Goal: Task Accomplishment & Management: Manage account settings

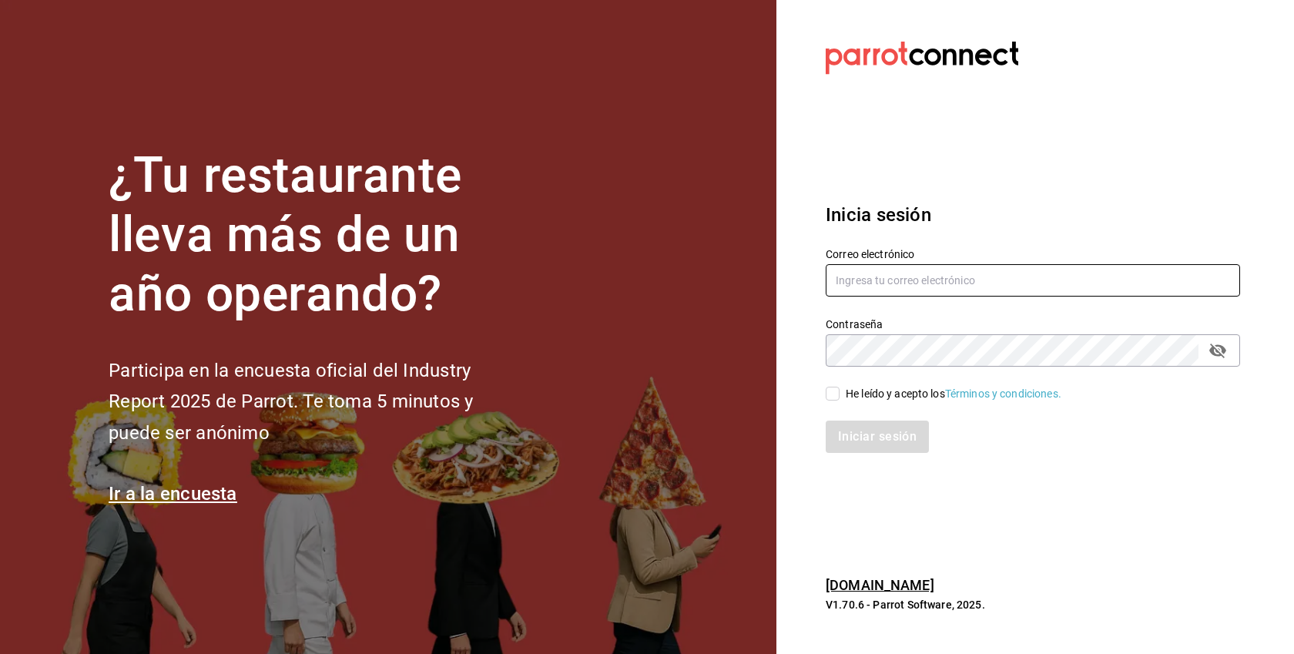
click at [917, 273] on input "text" at bounding box center [1033, 280] width 414 height 32
click at [866, 391] on div "He leído y acepto los Términos y condiciones." at bounding box center [954, 394] width 216 height 16
click at [840, 391] on input "He leído y acepto los Términos y condiciones." at bounding box center [833, 394] width 14 height 14
checkbox input "true"
click at [916, 278] on input "text" at bounding box center [1033, 280] width 414 height 32
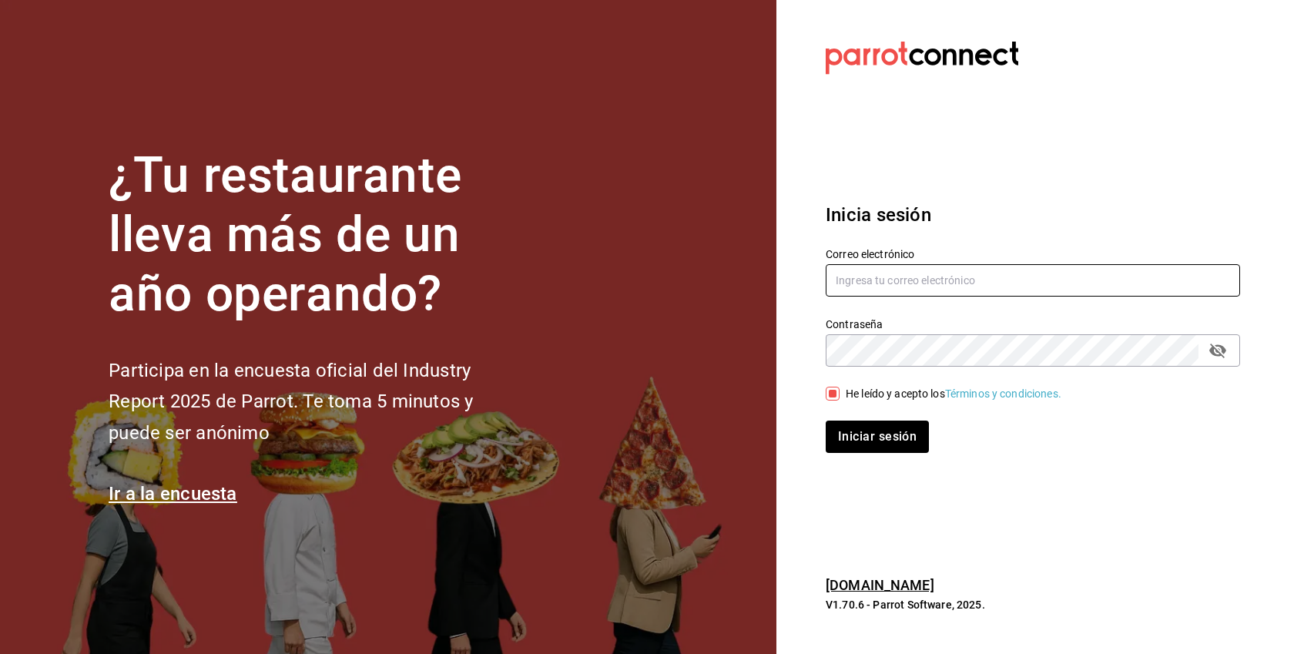
paste input "berrymunch@angelopolis.com"
type input "berrymunch@angelopolis.com"
click at [826, 421] on button "Iniciar sesión" at bounding box center [877, 437] width 103 height 32
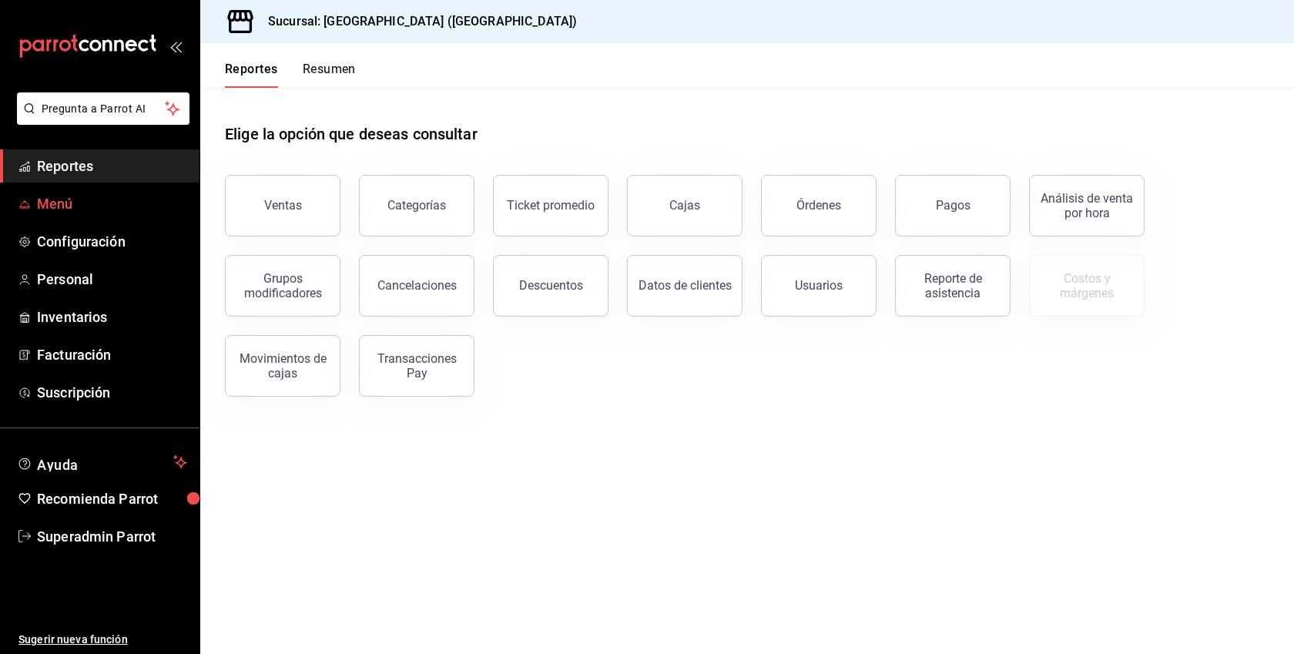
click at [82, 206] on span "Menú" at bounding box center [112, 203] width 150 height 21
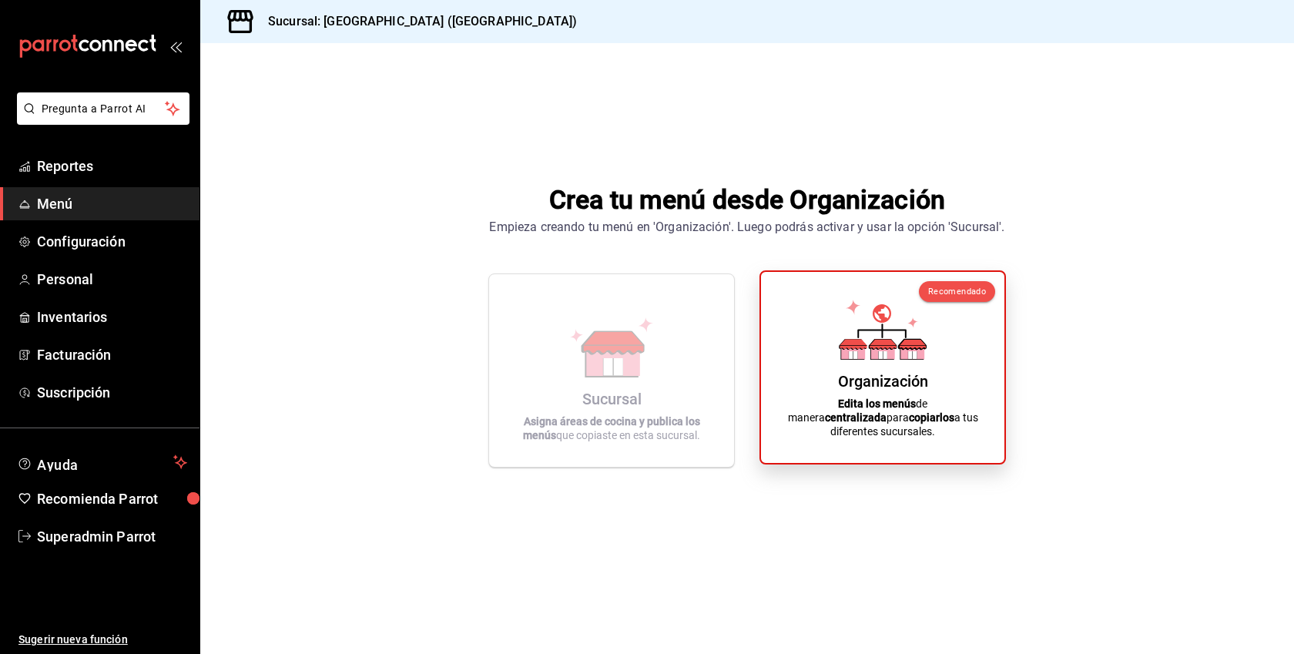
click at [797, 392] on div "Organización Edita los menús de manera centralizada para copiarlos a tus difere…" at bounding box center [882, 367] width 206 height 166
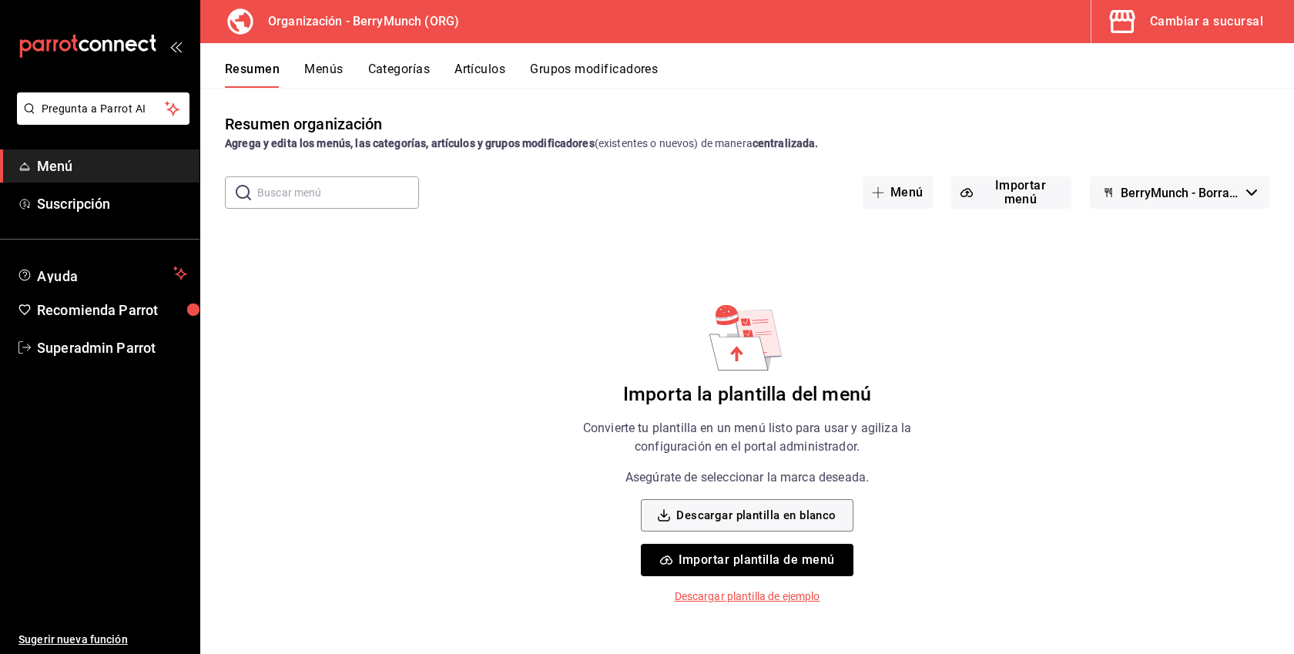
click at [404, 63] on button "Categorías" at bounding box center [399, 75] width 62 height 26
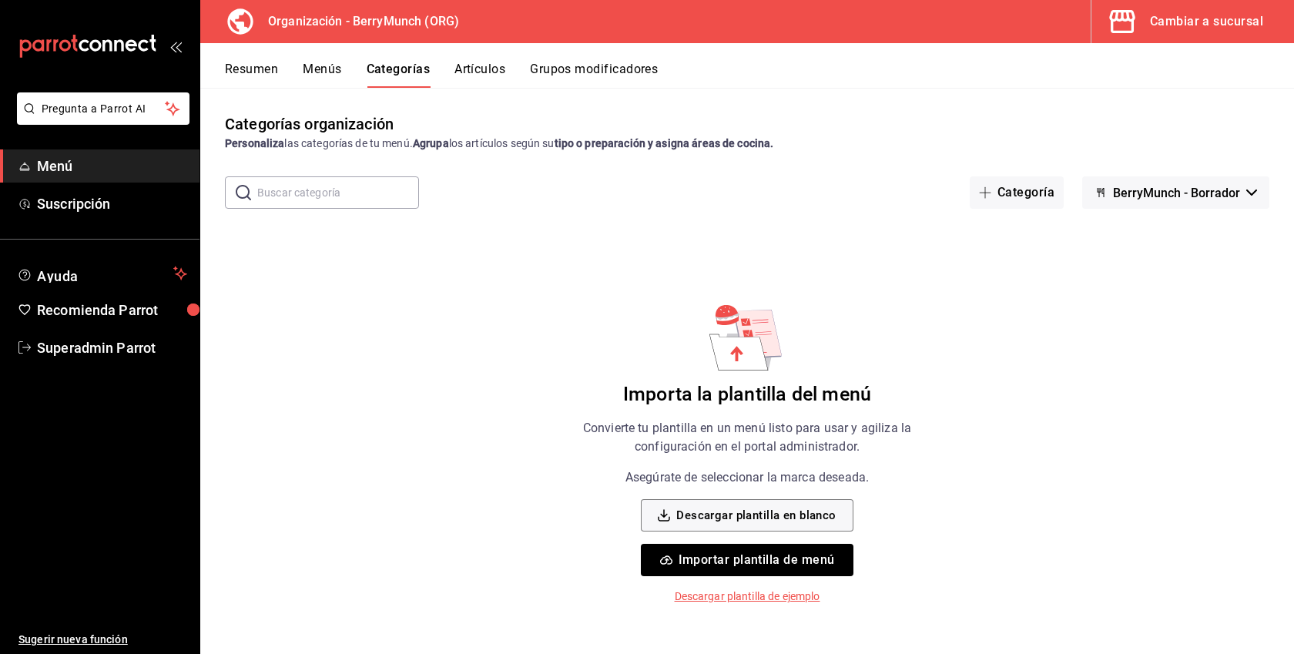
click at [482, 75] on button "Artículos" at bounding box center [479, 75] width 51 height 26
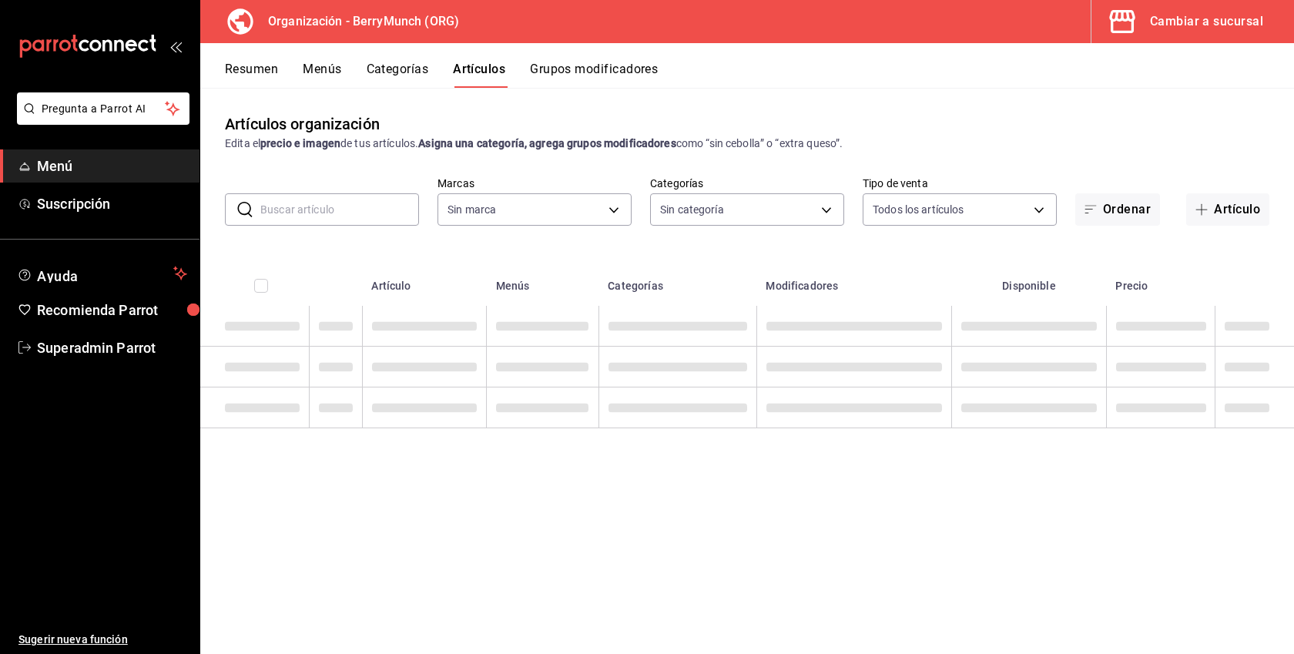
type input "6ee72f2c-8efd-45b5-a4e3-6075f88de568"
type input "a67a2e02-2cd0-4615-9b6e-58e3a291834d,a2281fe3-d60c-4136-9d11-5da46298c5d9,69c5d…"
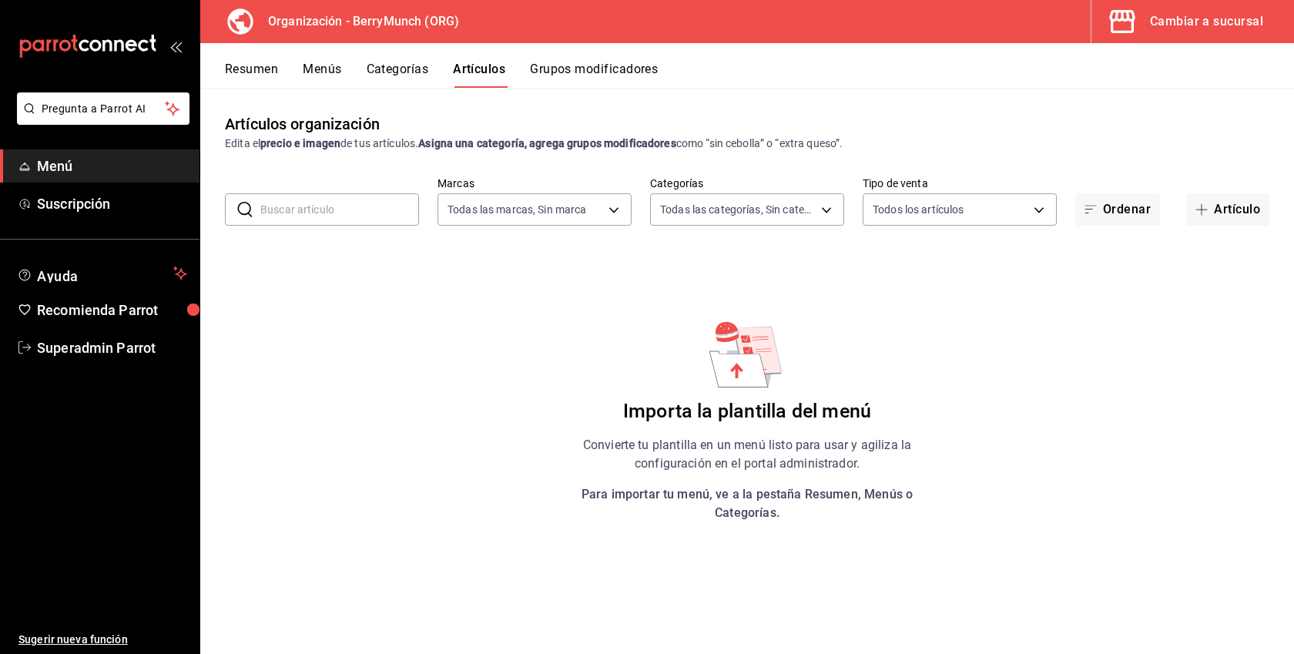
click at [325, 74] on button "Menús" at bounding box center [322, 75] width 39 height 26
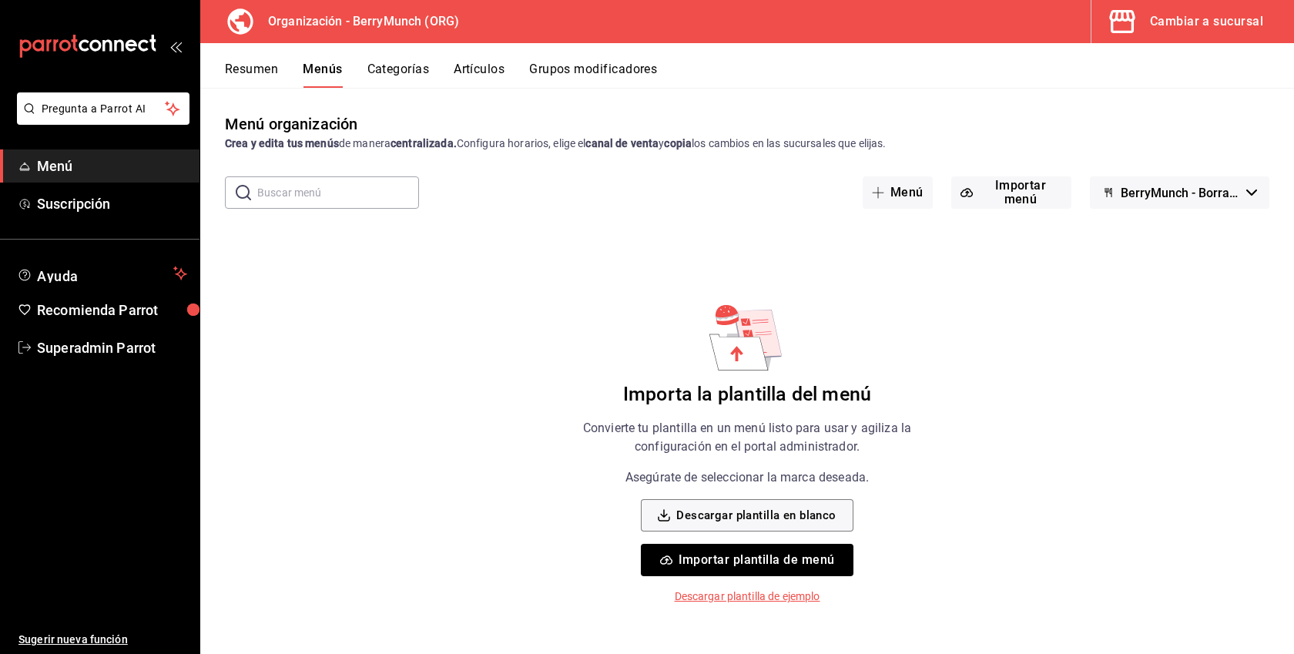
click at [384, 72] on button "Categorías" at bounding box center [398, 75] width 62 height 26
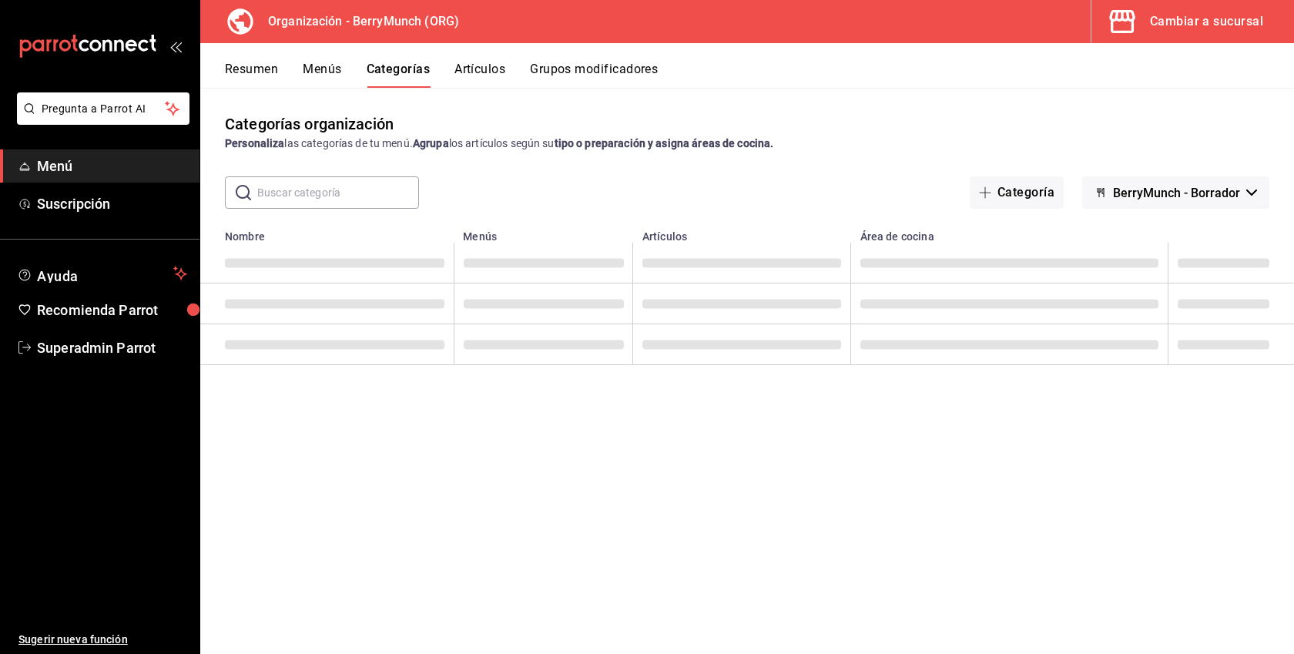
click at [492, 69] on button "Artículos" at bounding box center [479, 75] width 51 height 26
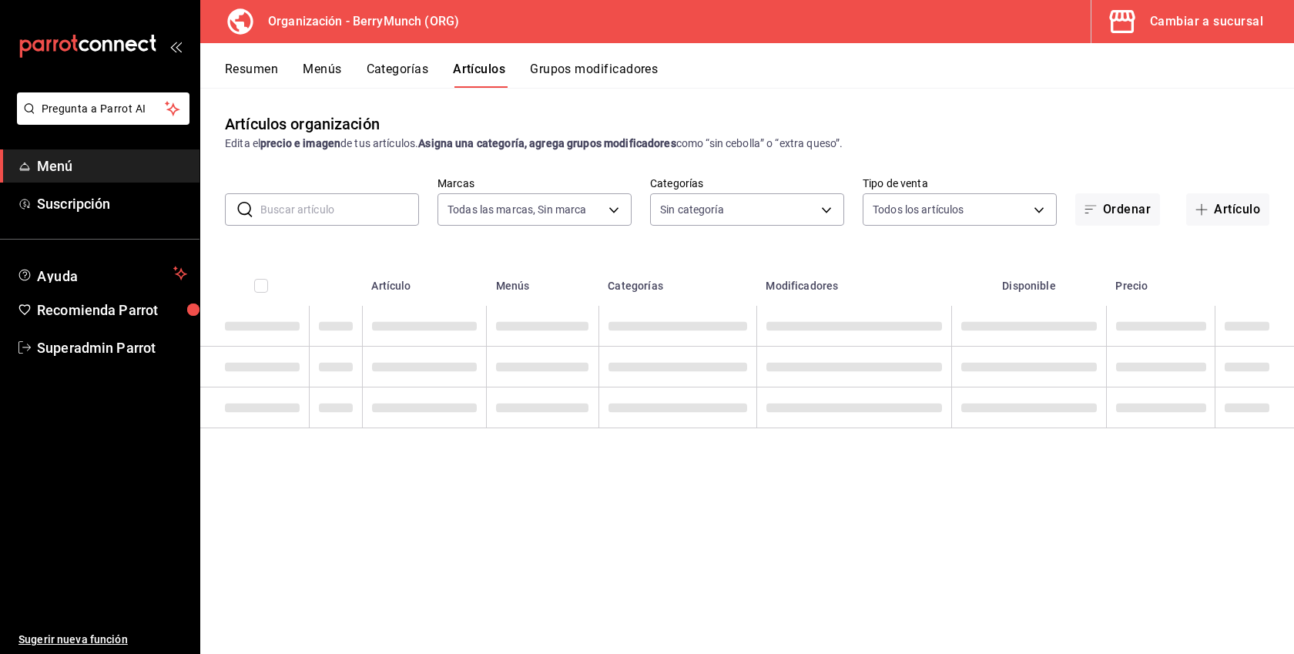
type input "6ee72f2c-8efd-45b5-a4e3-6075f88de568"
type input "a67a2e02-2cd0-4615-9b6e-58e3a291834d,a2281fe3-d60c-4136-9d11-5da46298c5d9,69c5d…"
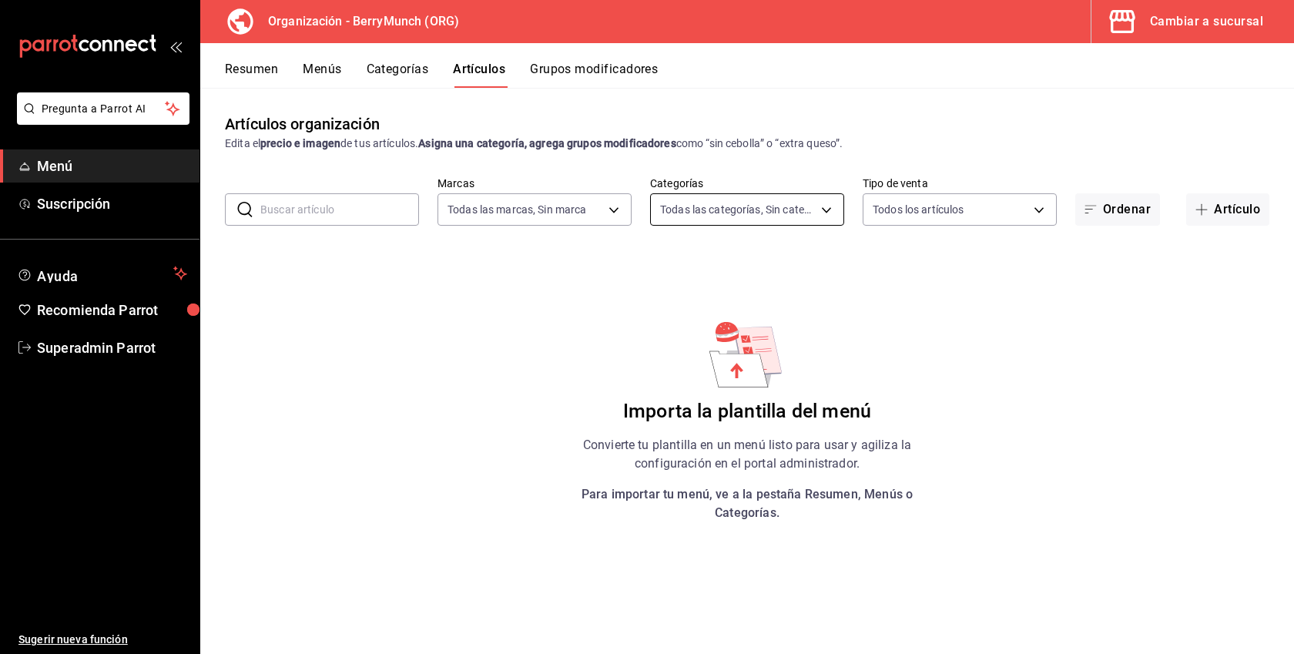
click at [794, 212] on body "Pregunta a Parrot AI Menú Suscripción Ayuda Recomienda Parrot Superadmin Parrot…" at bounding box center [647, 327] width 1294 height 654
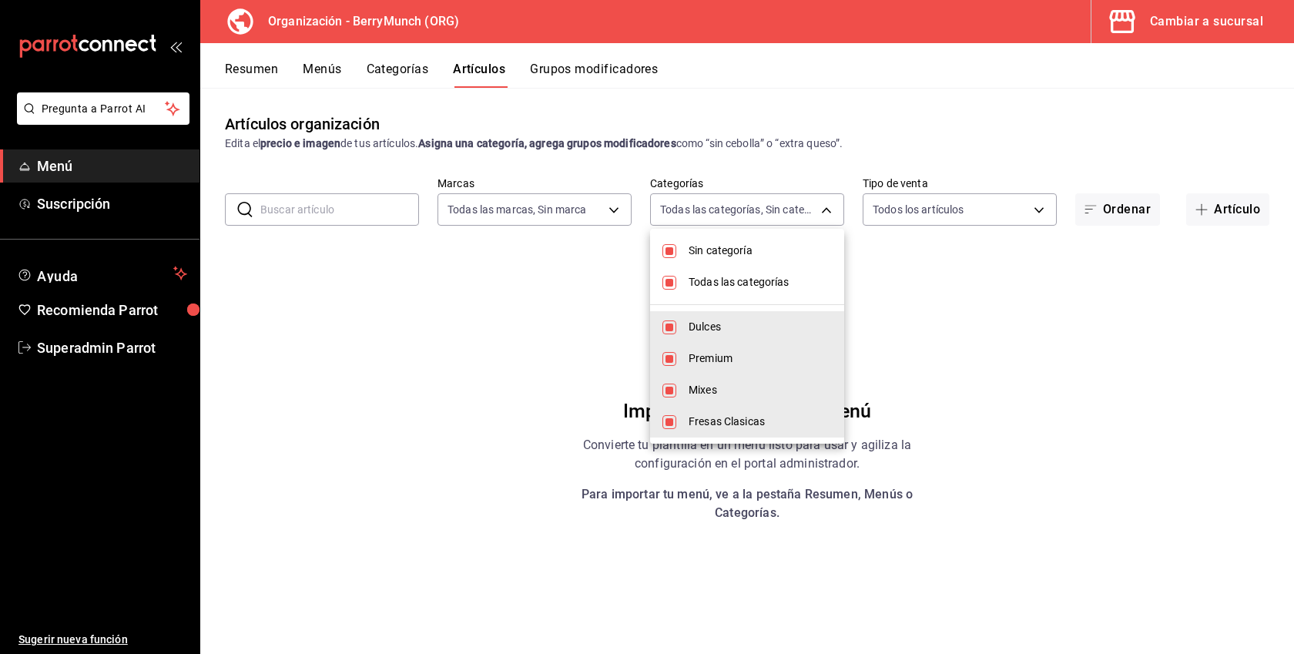
click at [377, 370] on div at bounding box center [647, 327] width 1294 height 654
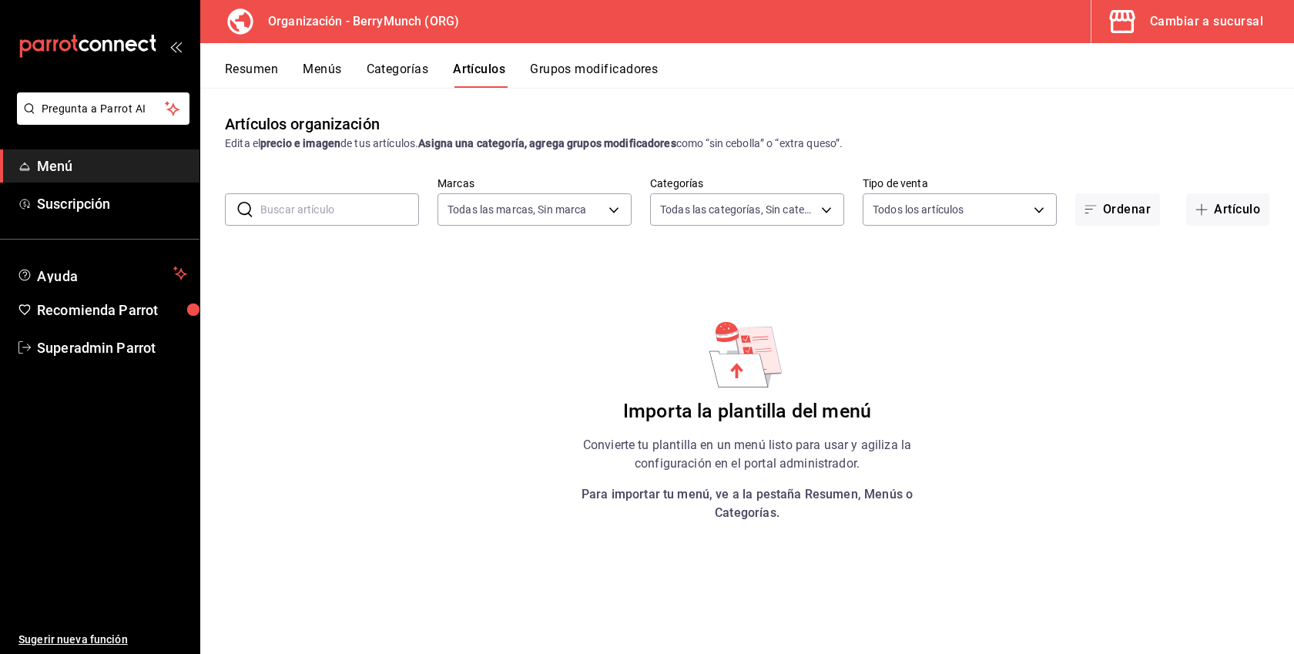
click at [1209, 24] on div "Cambiar a sucursal" at bounding box center [1206, 22] width 113 height 22
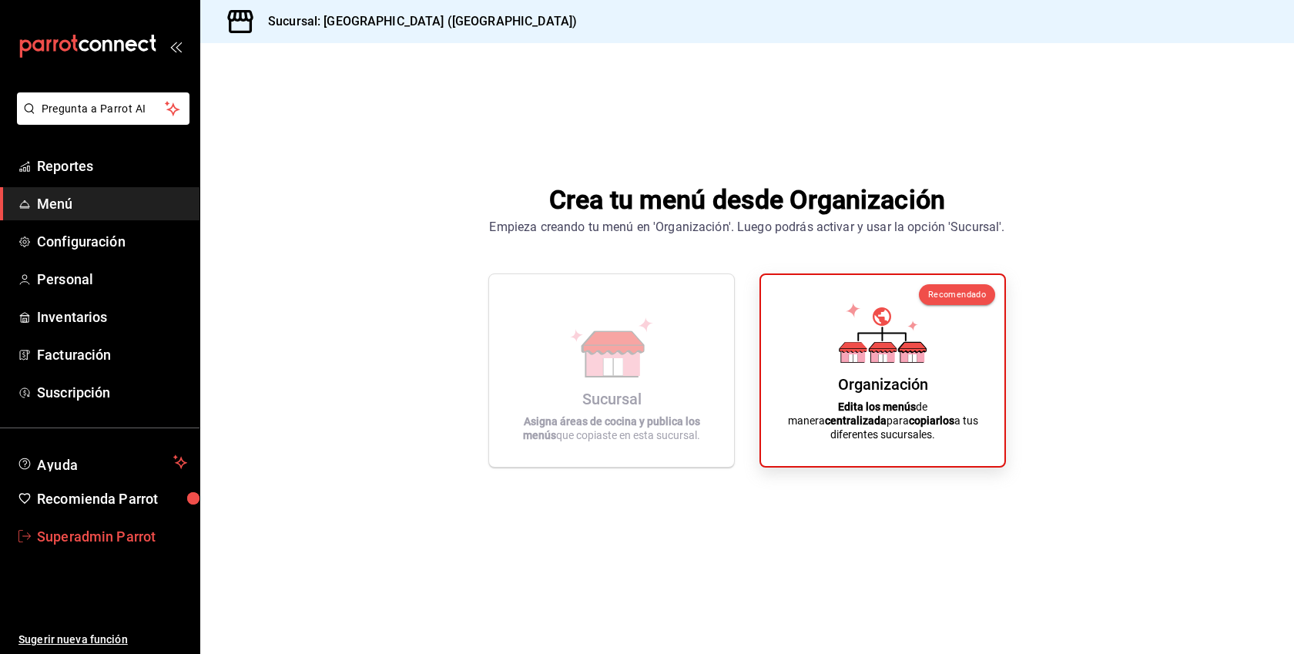
click at [105, 539] on span "Superadmin Parrot" at bounding box center [112, 536] width 150 height 21
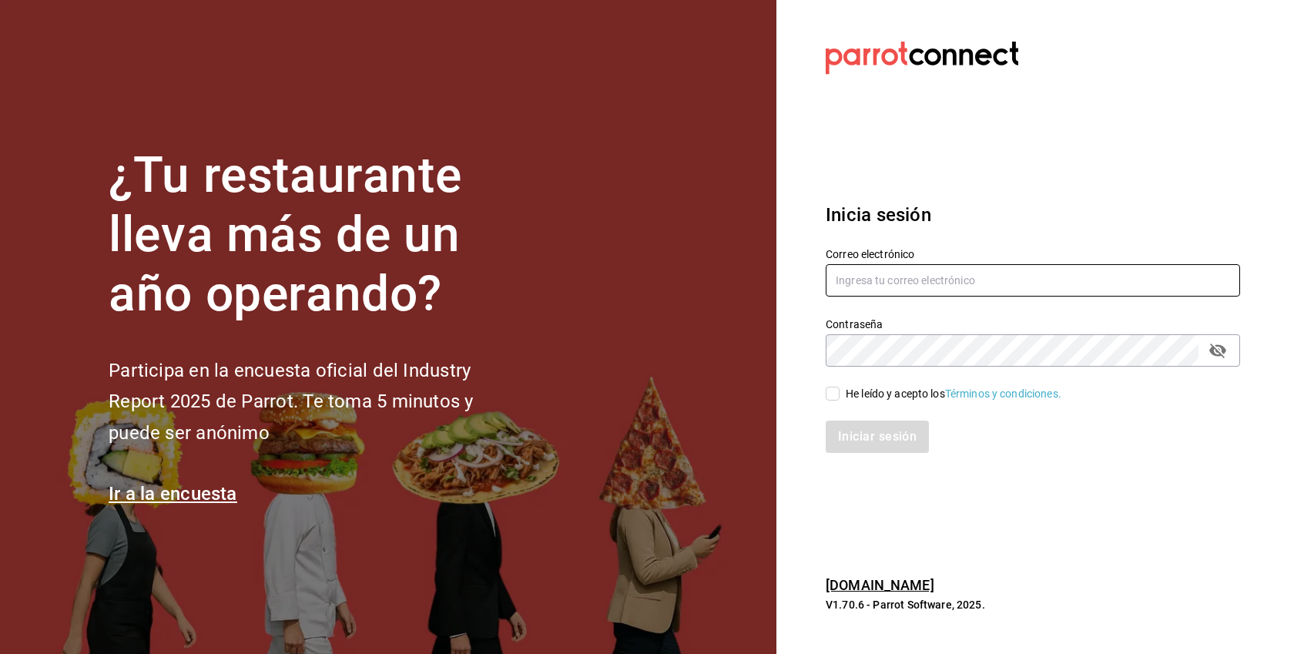
click at [935, 289] on input "text" at bounding box center [1033, 280] width 414 height 32
paste input "multiuser@berrymunch.com"
type input "multiuser@berrymunch.com"
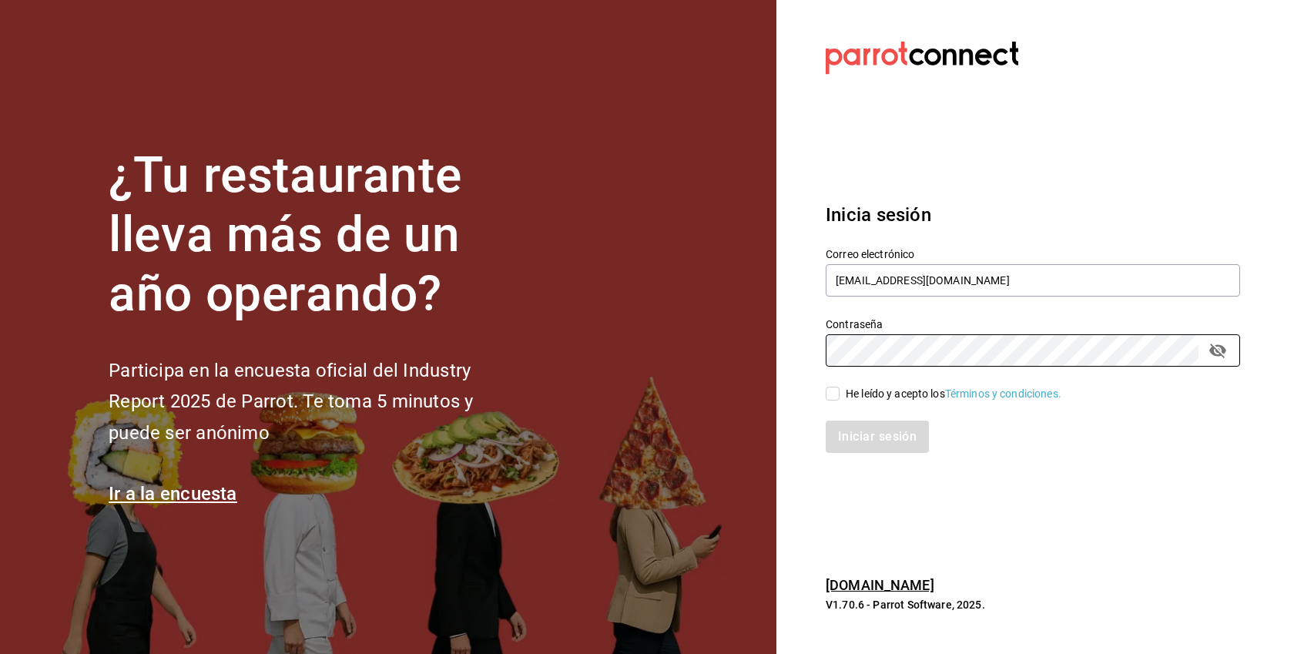
click at [891, 395] on div "He leído y acepto los Términos y condiciones." at bounding box center [954, 394] width 216 height 16
click at [840, 395] on input "He leído y acepto los Términos y condiciones." at bounding box center [833, 394] width 14 height 14
checkbox input "true"
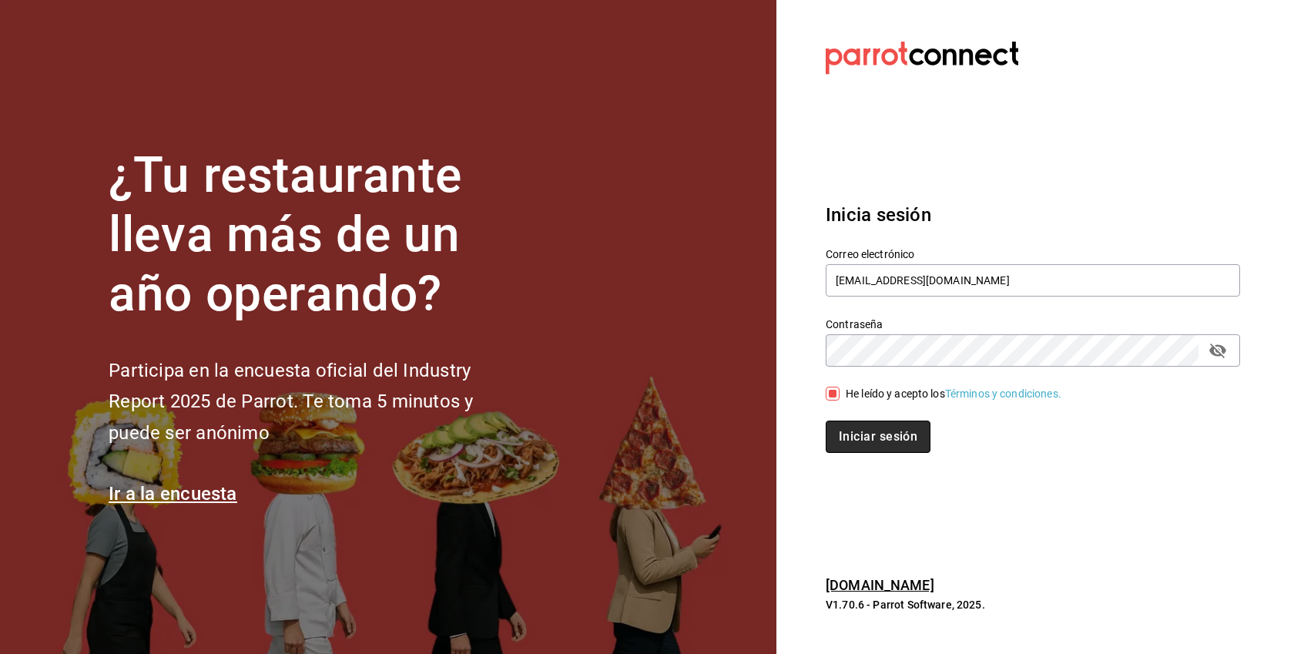
click at [880, 440] on button "Iniciar sesión" at bounding box center [878, 437] width 105 height 32
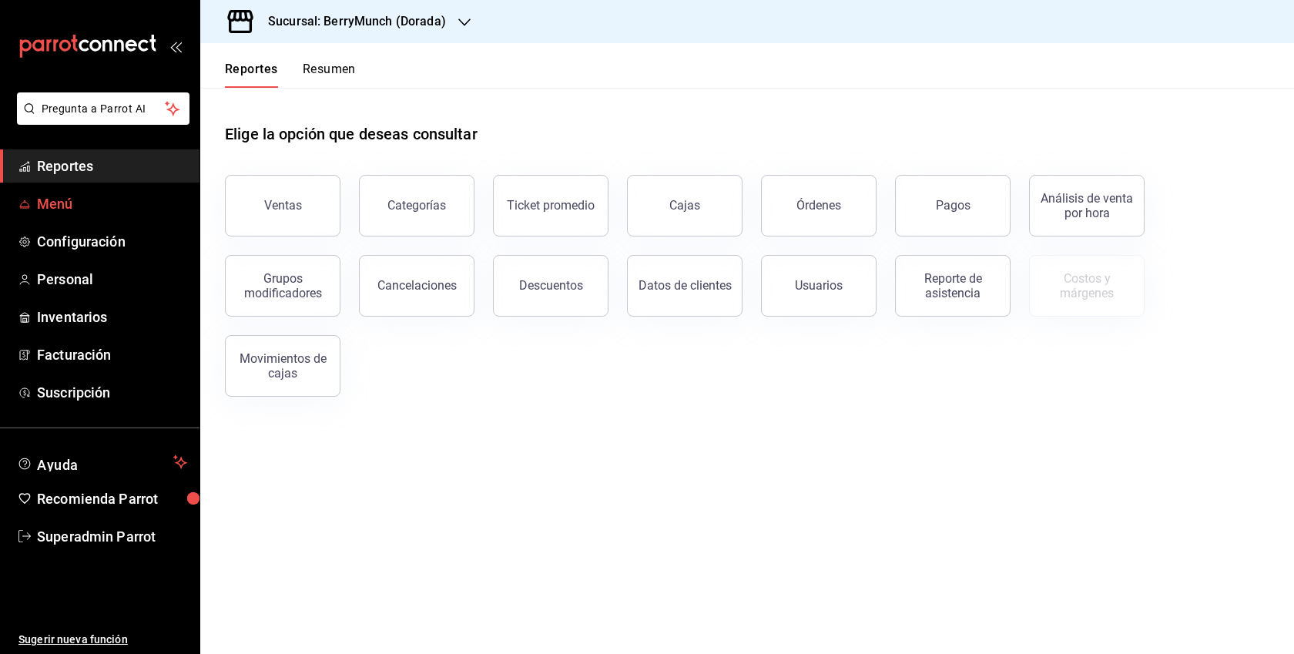
click at [95, 198] on span "Menú" at bounding box center [112, 203] width 150 height 21
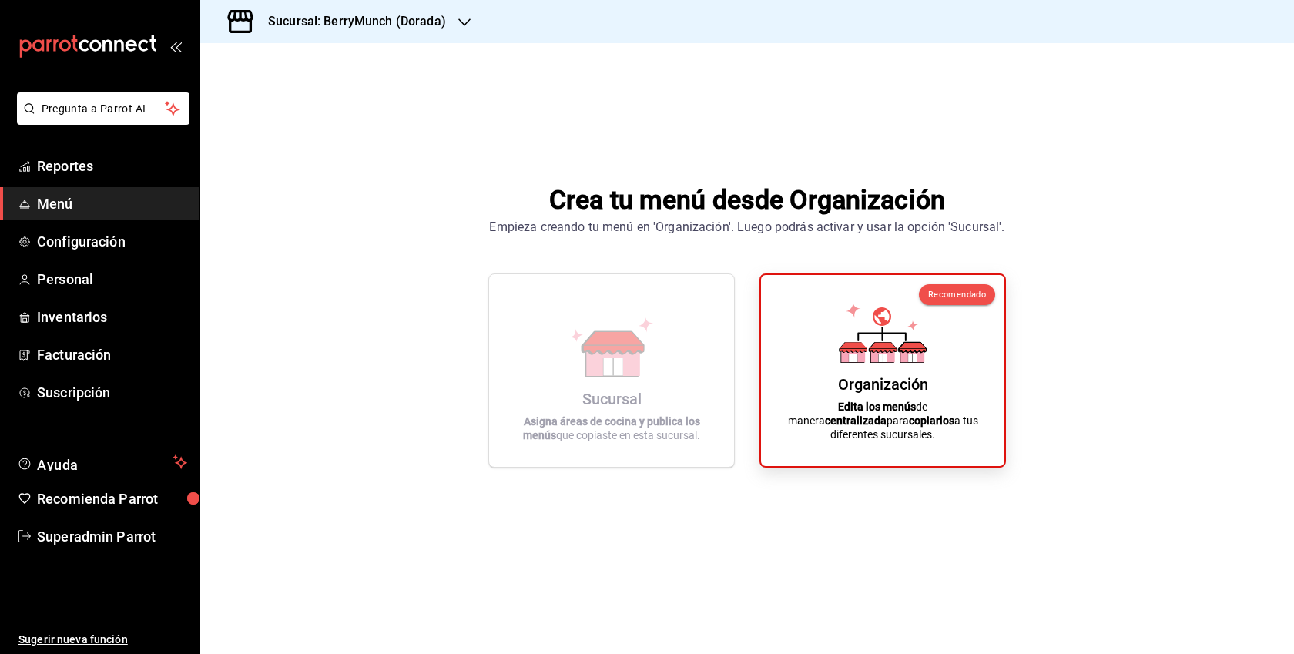
click at [431, 10] on div "Sucursal: BerryMunch (Dorada)" at bounding box center [345, 21] width 264 height 43
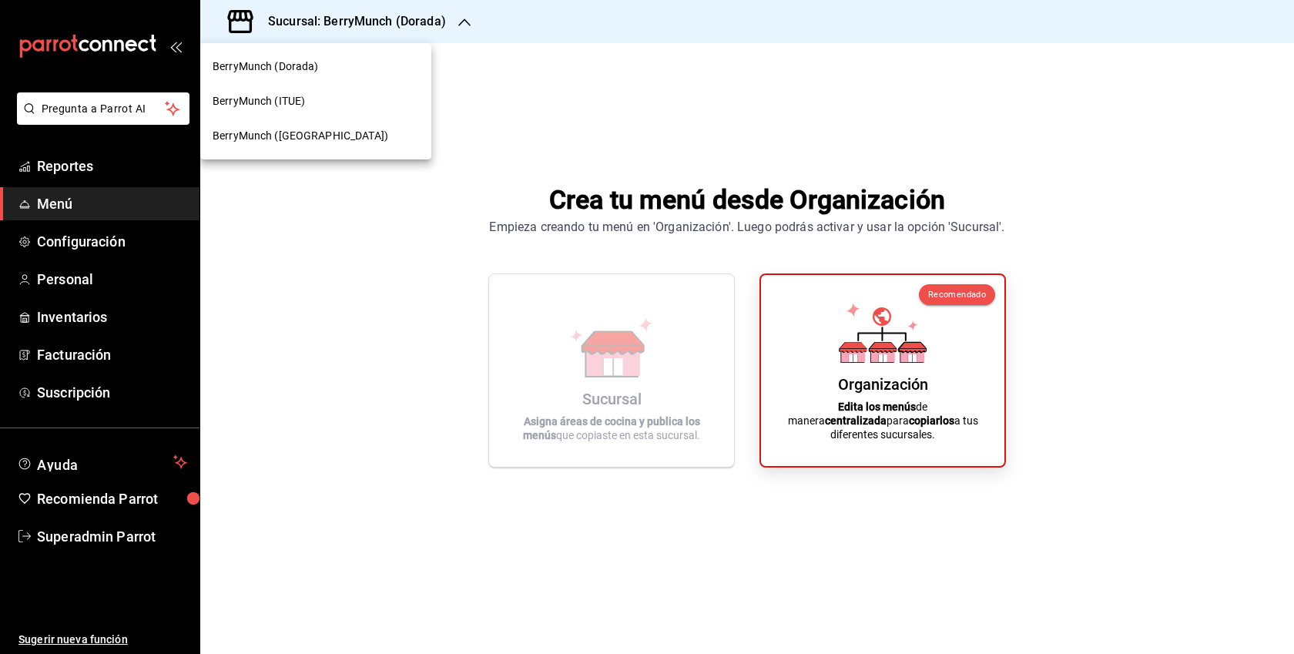
click at [330, 91] on div "BerryMunch (ITUE)" at bounding box center [315, 101] width 231 height 35
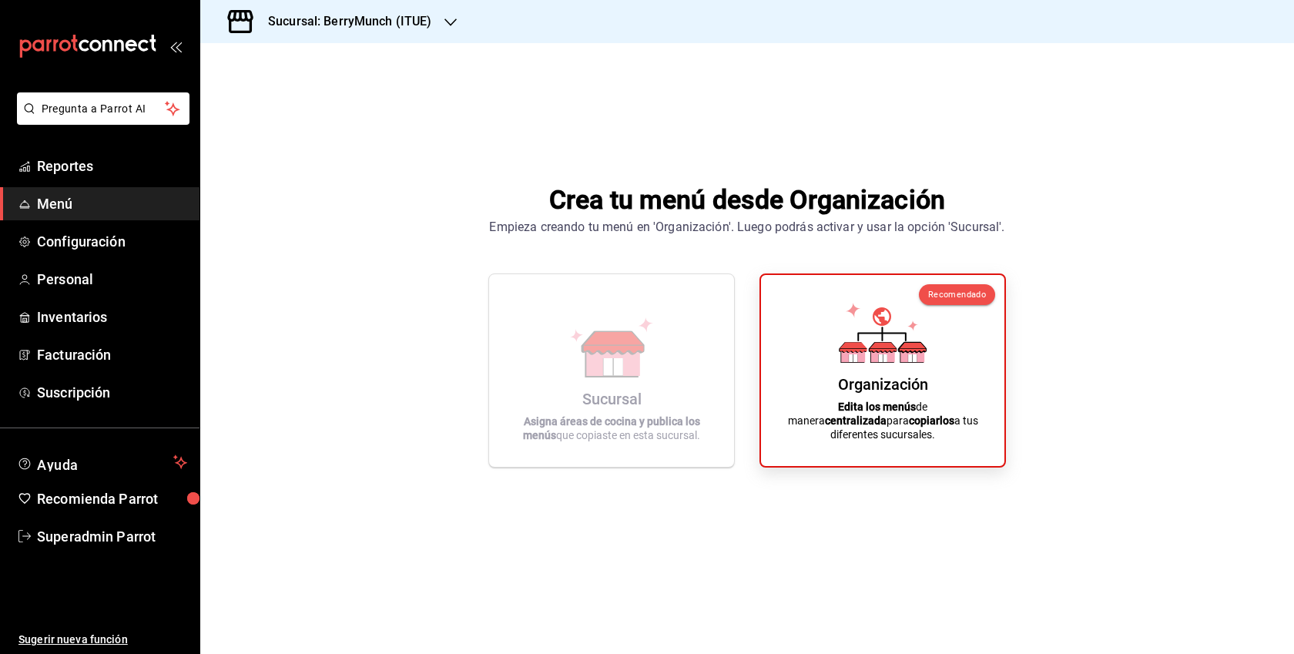
click at [388, 32] on div "Sucursal: BerryMunch (ITUE)" at bounding box center [338, 21] width 250 height 43
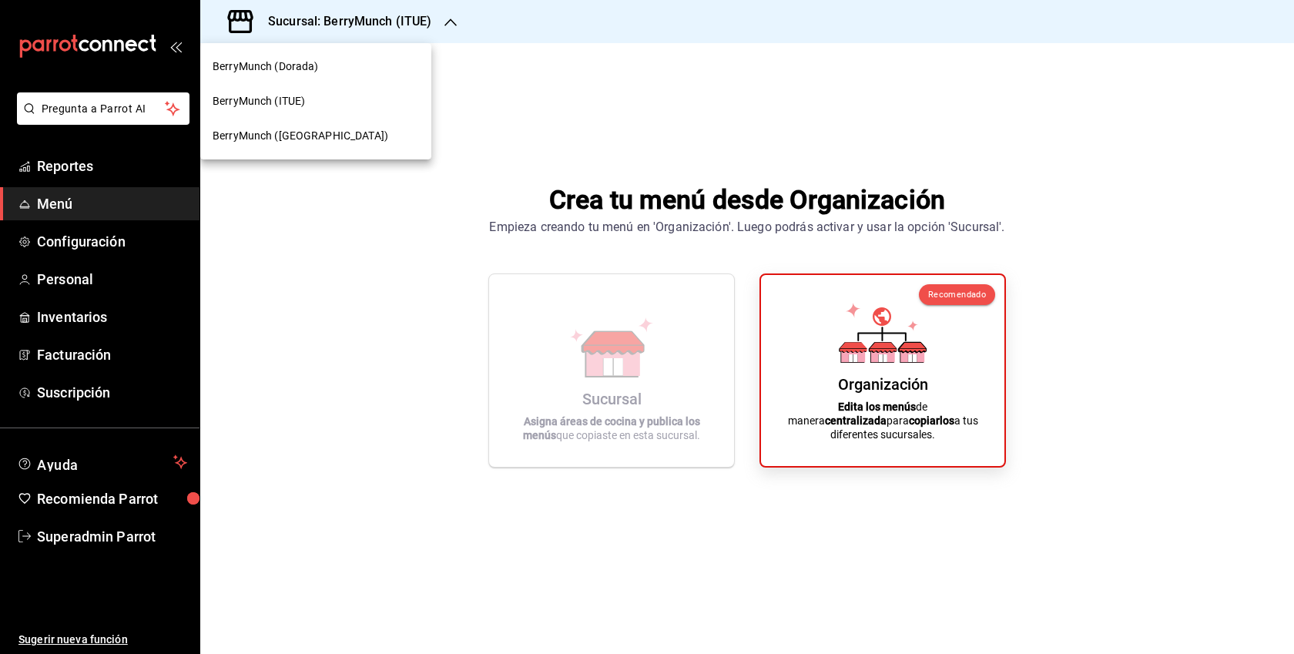
click at [317, 147] on div "BerryMunch (Angelopolis)" at bounding box center [315, 136] width 231 height 35
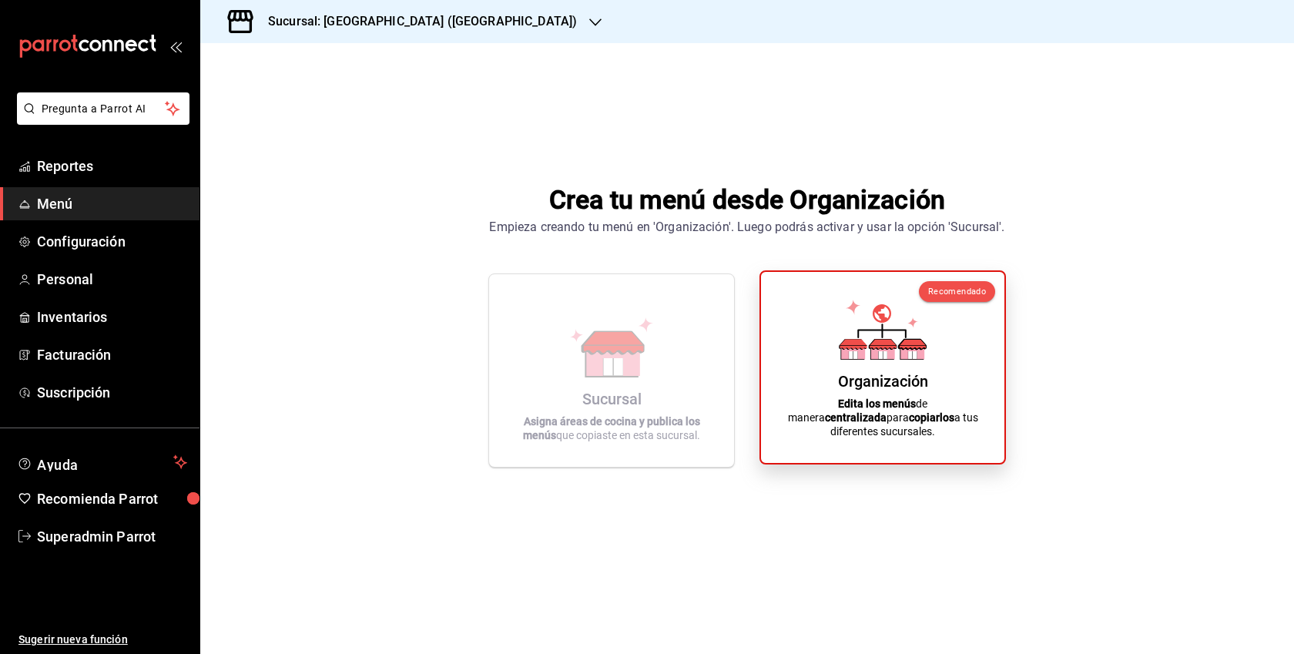
click at [898, 413] on p "Edita los menús de manera centralizada para copiarlos a tus diferentes sucursal…" at bounding box center [882, 418] width 206 height 42
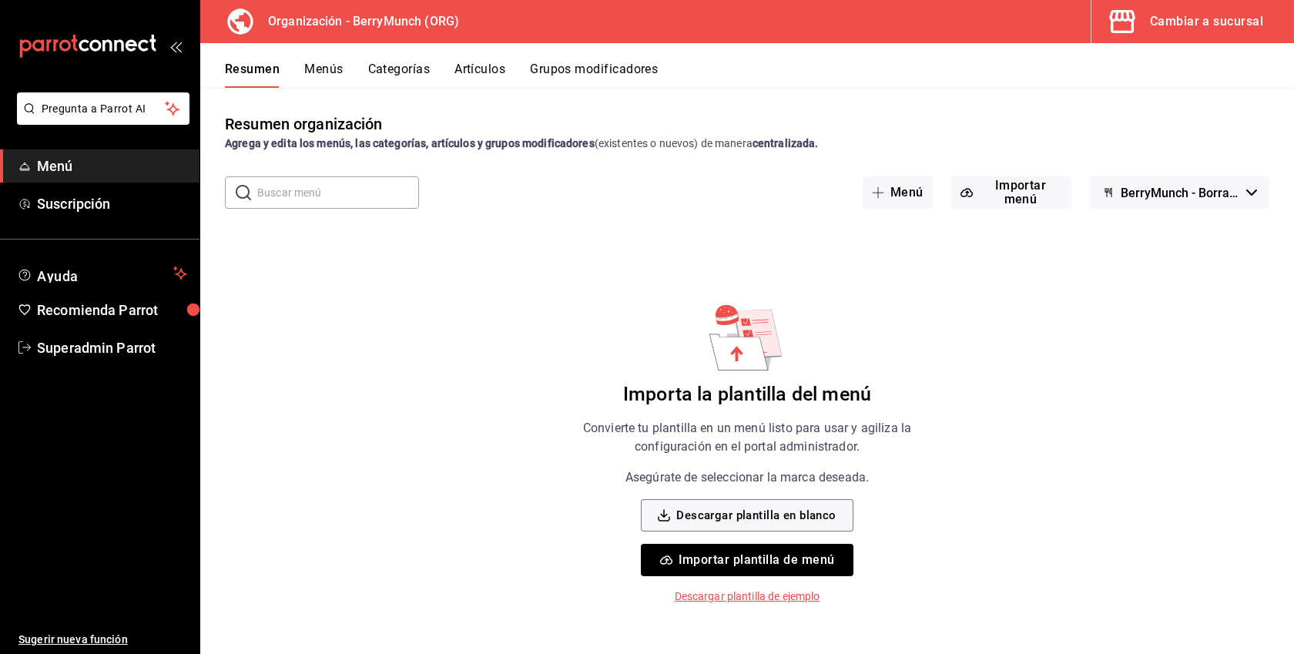
click at [326, 69] on button "Menús" at bounding box center [323, 75] width 39 height 26
click at [410, 81] on button "Categorías" at bounding box center [398, 75] width 62 height 26
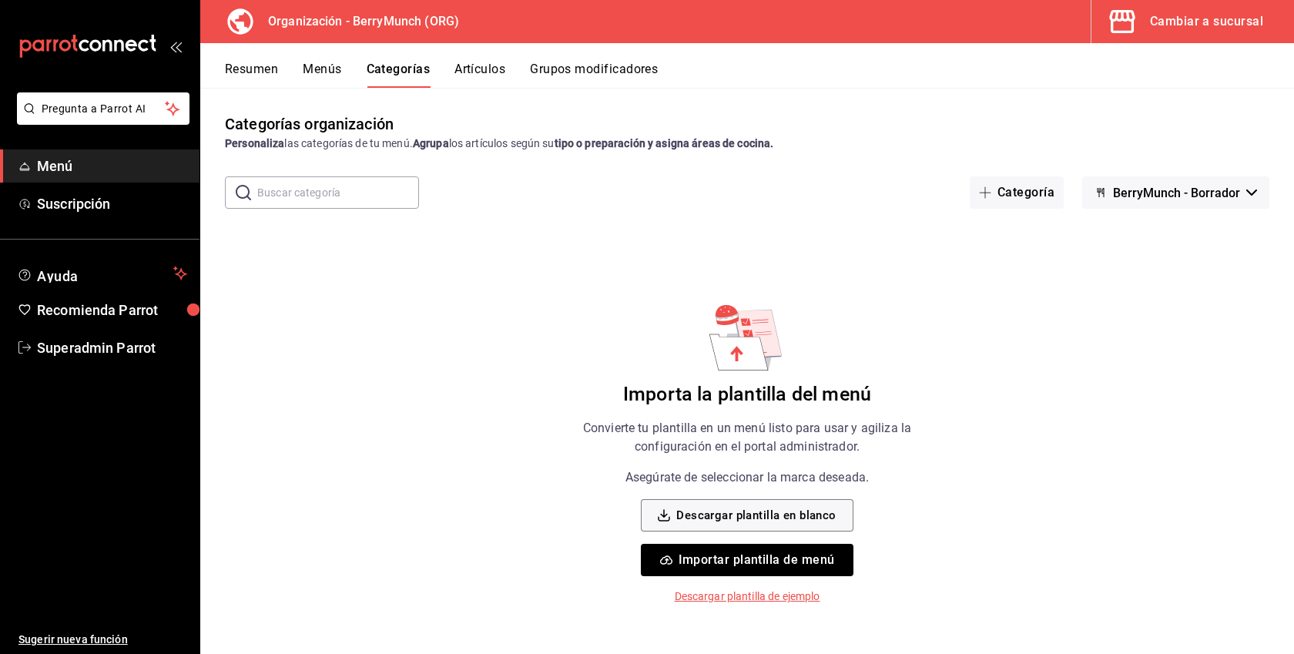
click at [505, 81] on button "Artículos" at bounding box center [479, 75] width 51 height 26
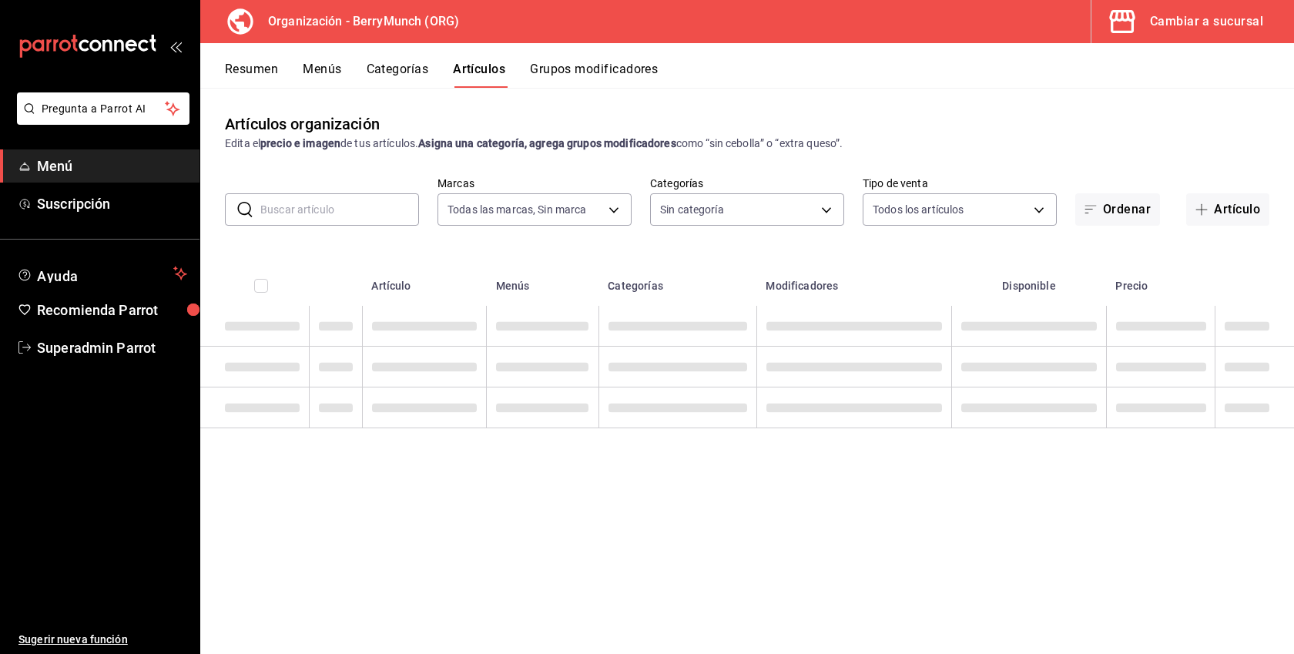
type input "6ee72f2c-8efd-45b5-a4e3-6075f88de568"
type input "a67a2e02-2cd0-4615-9b6e-58e3a291834d,a2281fe3-d60c-4136-9d11-5da46298c5d9,69c5d…"
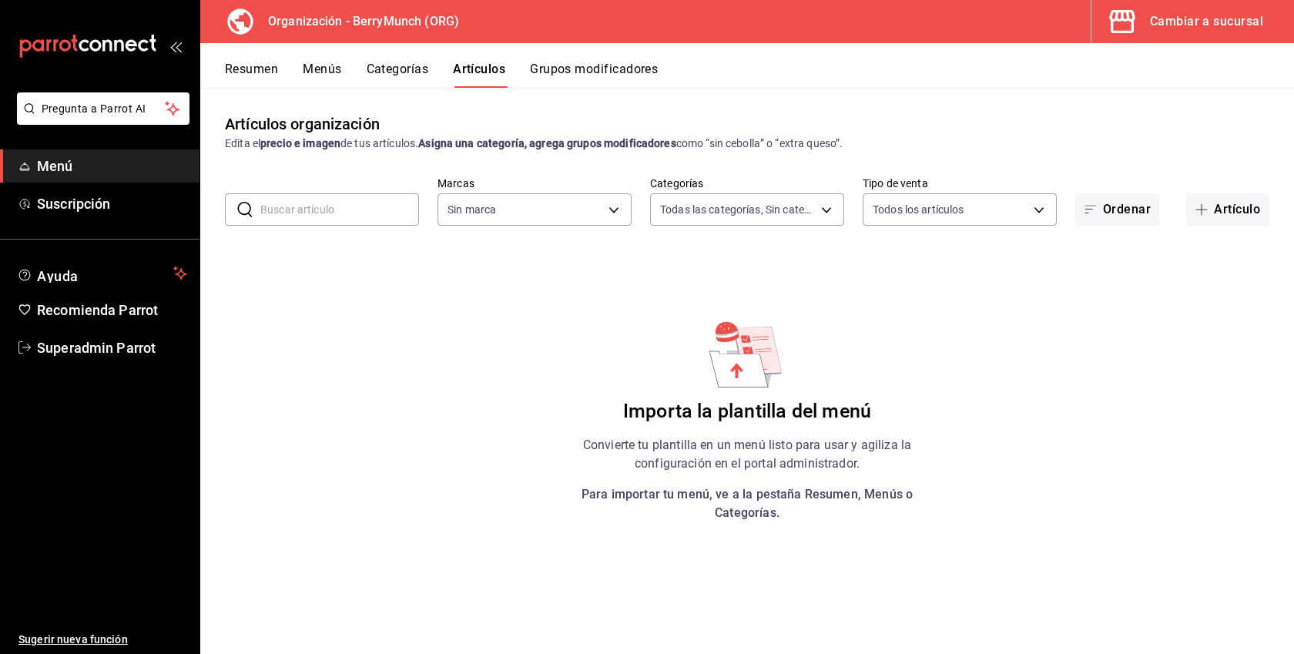
type input "6ee72f2c-8efd-45b5-a4e3-6075f88de568"
click at [615, 69] on button "Grupos modificadores" at bounding box center [594, 75] width 128 height 26
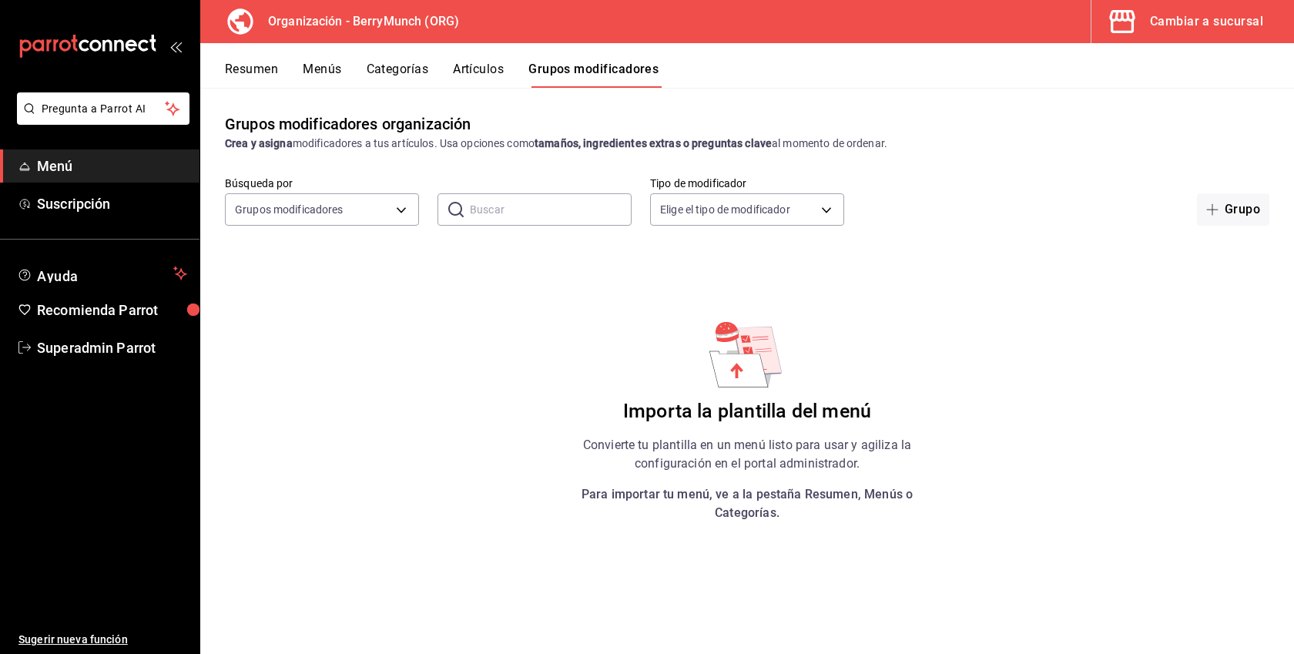
click at [251, 72] on button "Resumen" at bounding box center [251, 75] width 53 height 26
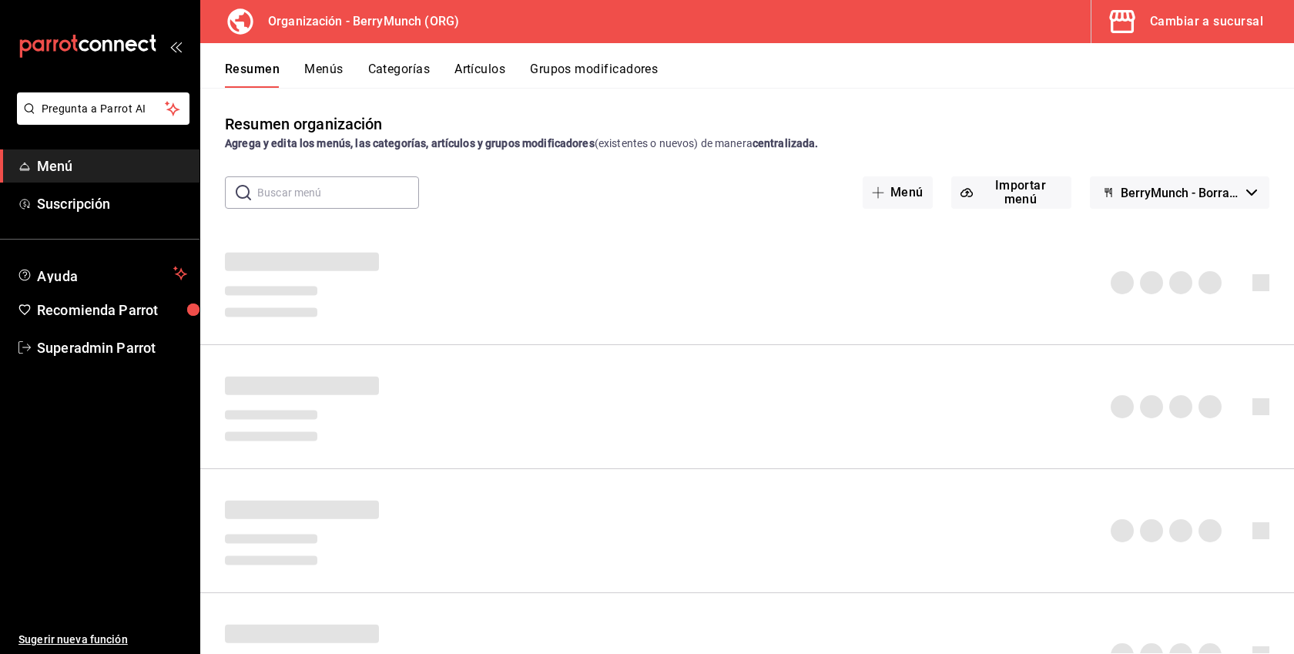
click at [313, 70] on button "Menús" at bounding box center [323, 75] width 39 height 26
